Goal: Use online tool/utility: Utilize a website feature to perform a specific function

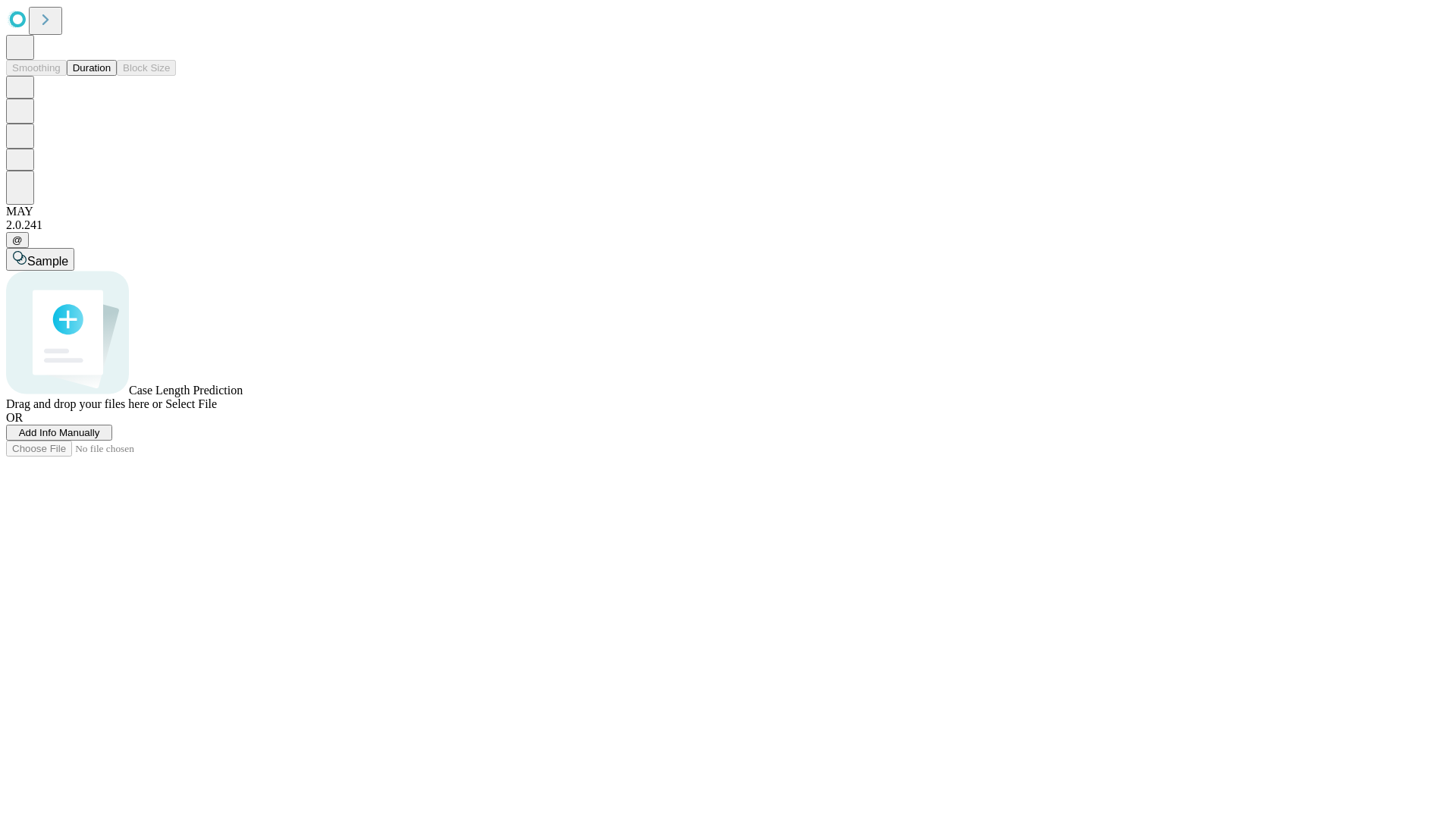
click at [111, 75] on button "Duration" at bounding box center [91, 68] width 50 height 16
click at [100, 438] on span "Add Info Manually" at bounding box center [60, 433] width 81 height 11
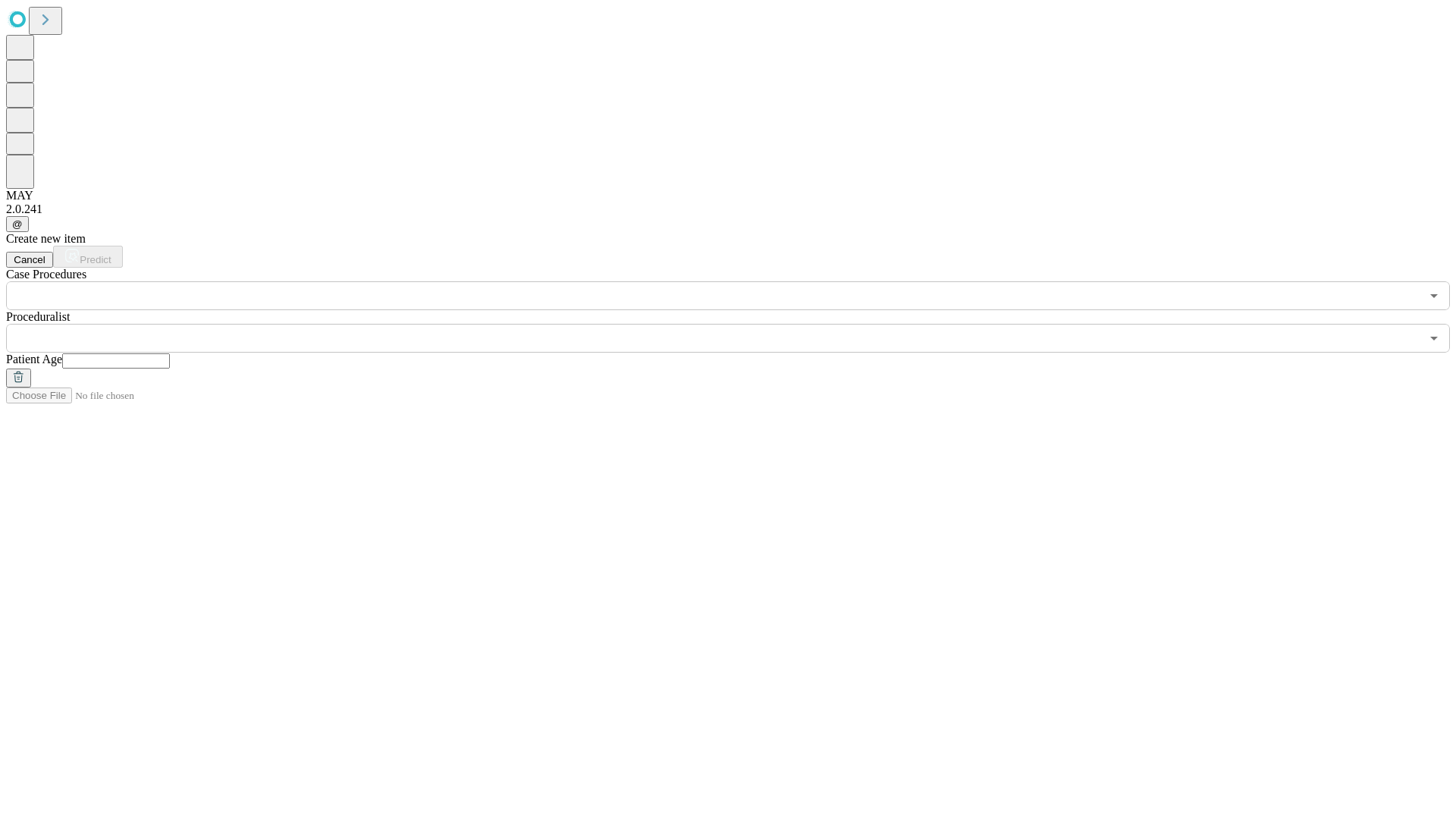
click at [170, 354] on input "text" at bounding box center [116, 361] width 108 height 15
type input "**"
click at [739, 324] on input "text" at bounding box center [714, 338] width 1415 height 29
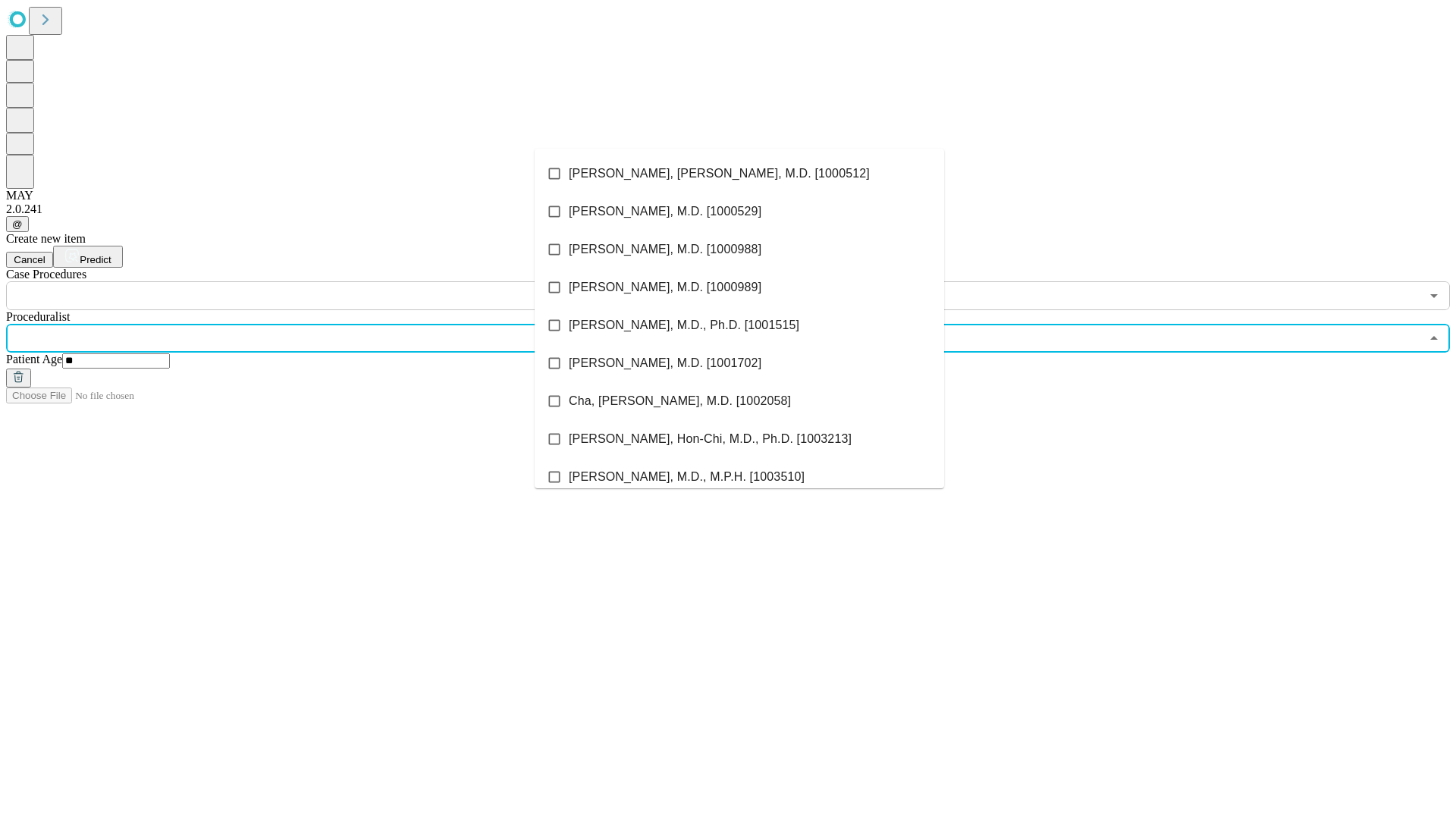
click at [740, 174] on li "[PERSON_NAME], [PERSON_NAME], M.D. [1000512]" at bounding box center [739, 173] width 410 height 38
click at [319, 282] on input "text" at bounding box center [714, 296] width 1415 height 29
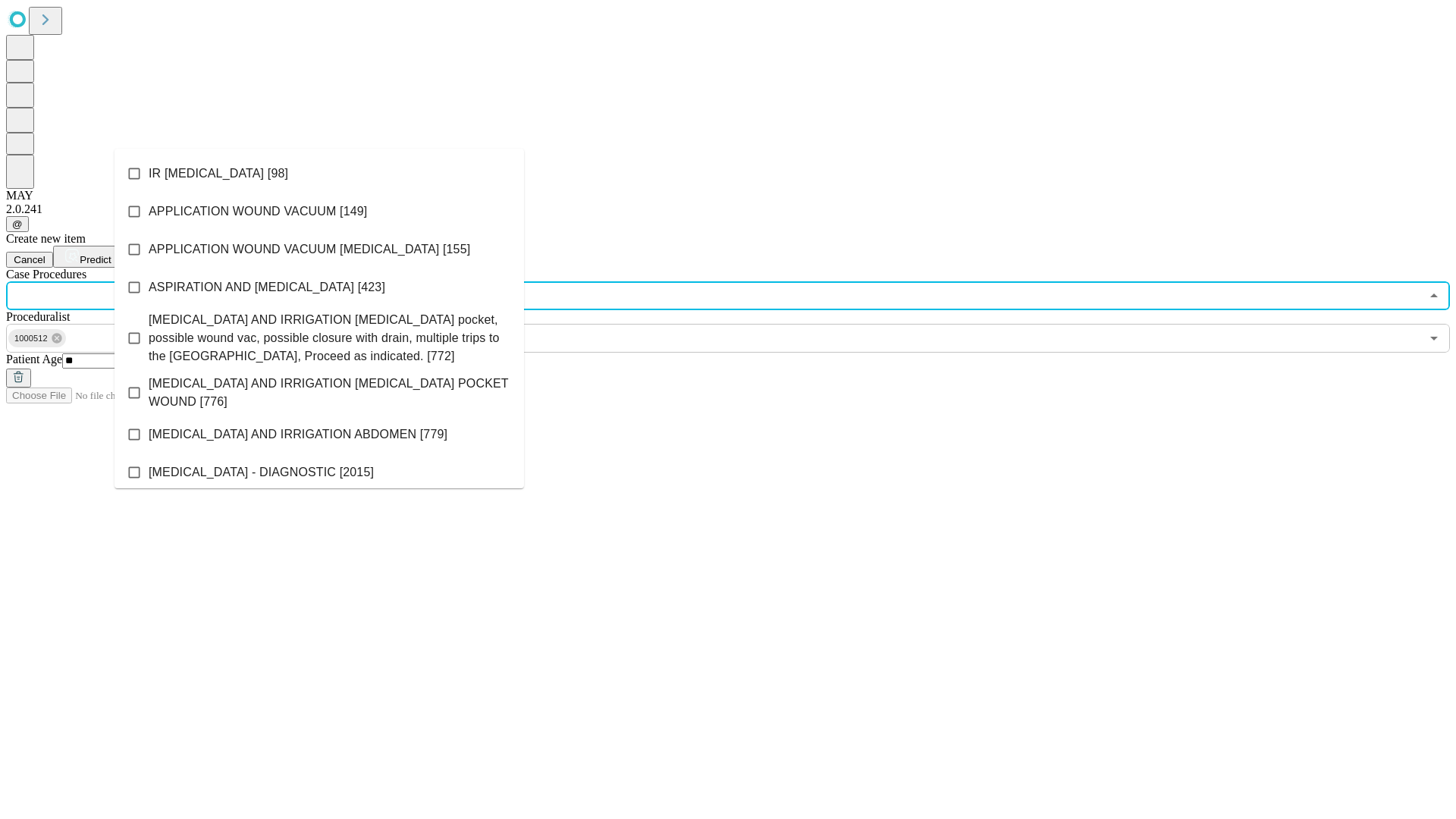
click at [319, 174] on li "IR [MEDICAL_DATA] [98]" at bounding box center [319, 173] width 410 height 38
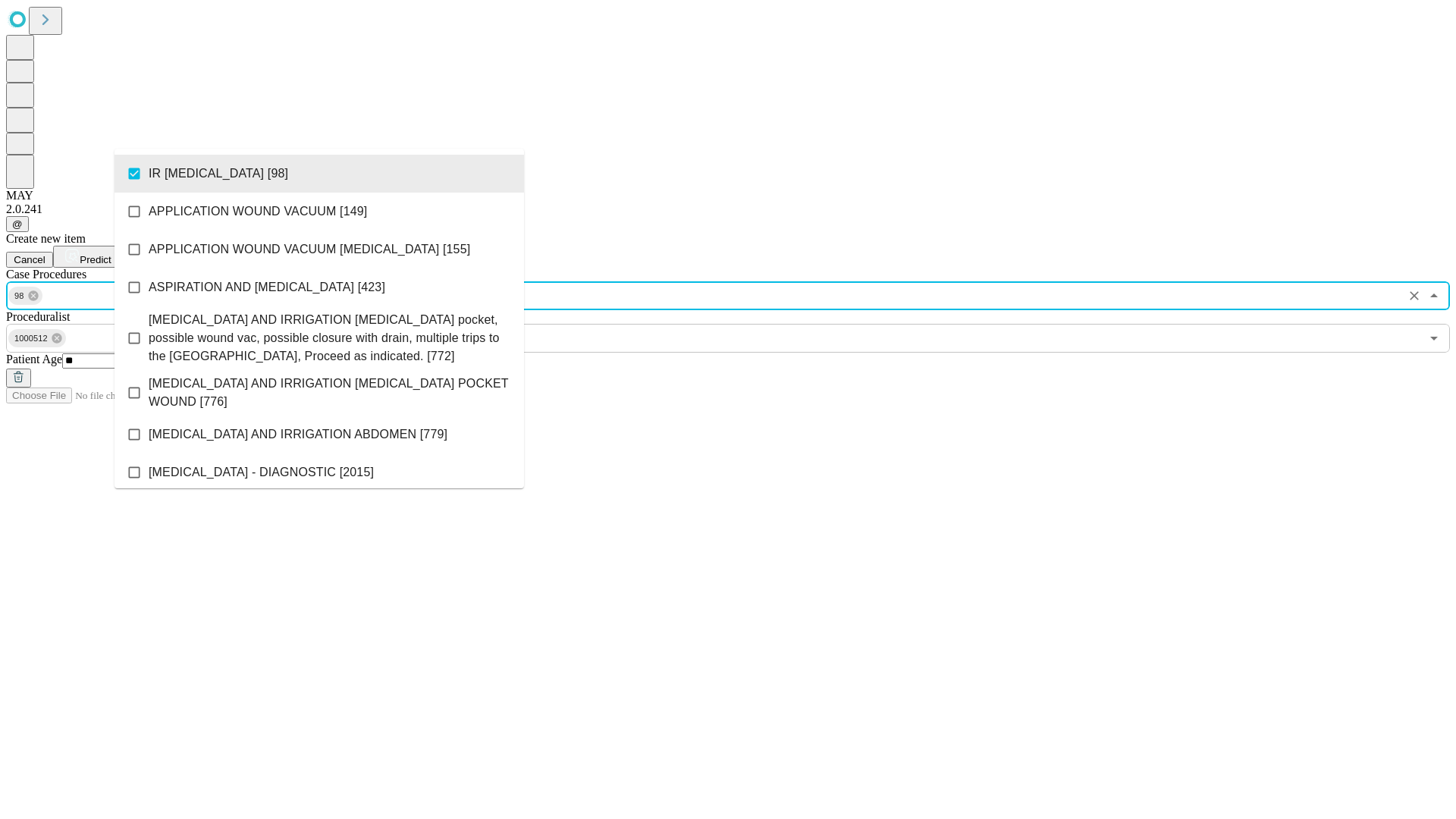
click at [111, 254] on span "Predict" at bounding box center [95, 259] width 31 height 11
